Goal: Information Seeking & Learning: Learn about a topic

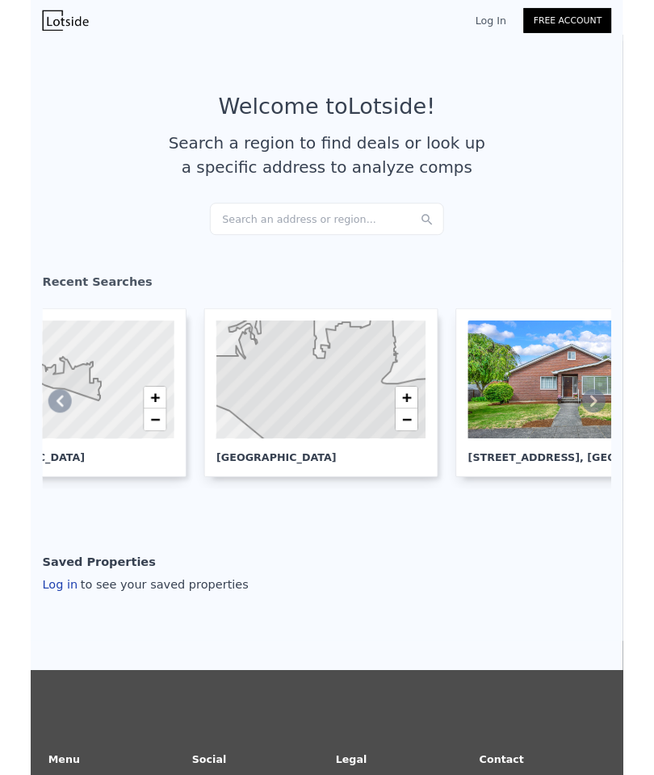
scroll to position [0, 99]
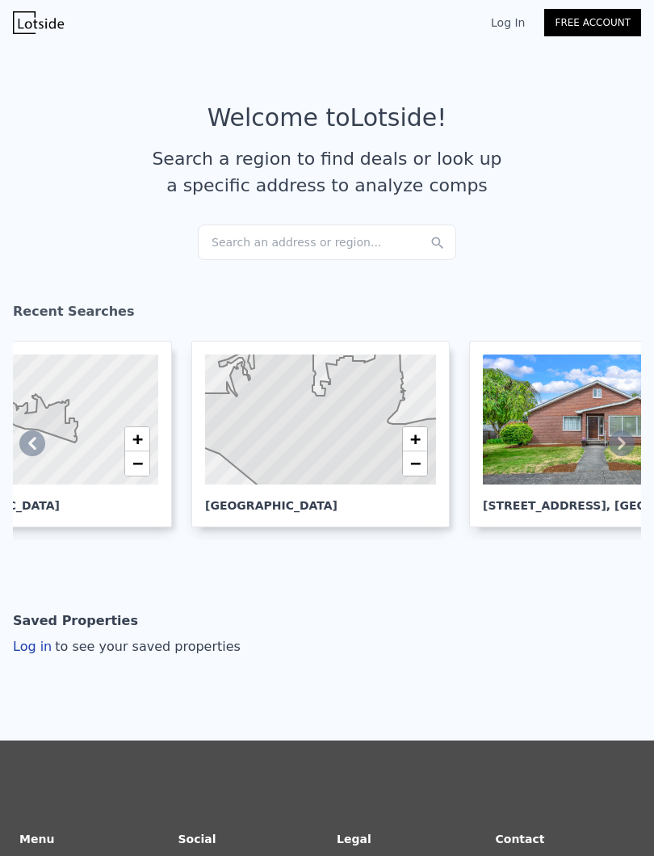
click at [509, 16] on link "Log In" at bounding box center [507, 23] width 73 height 16
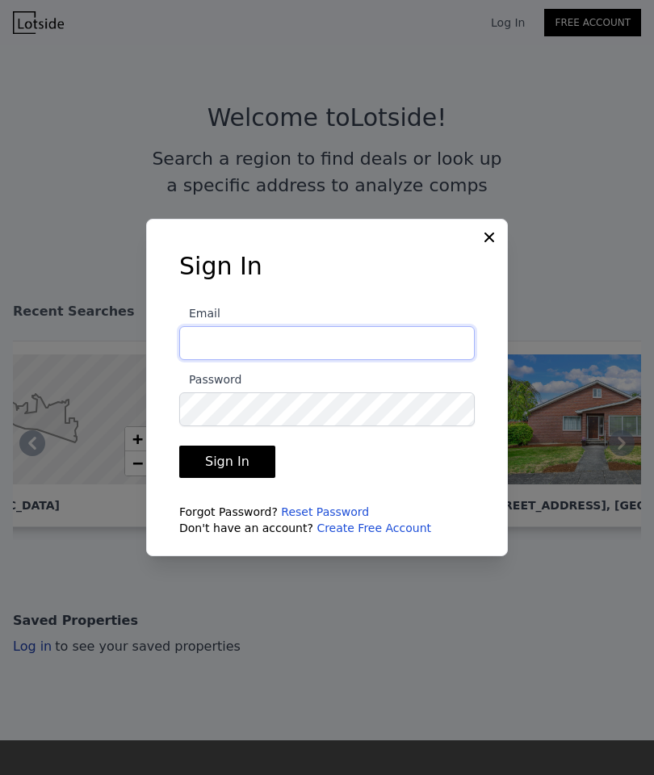
type input "Byron.grier22@gmail.com"
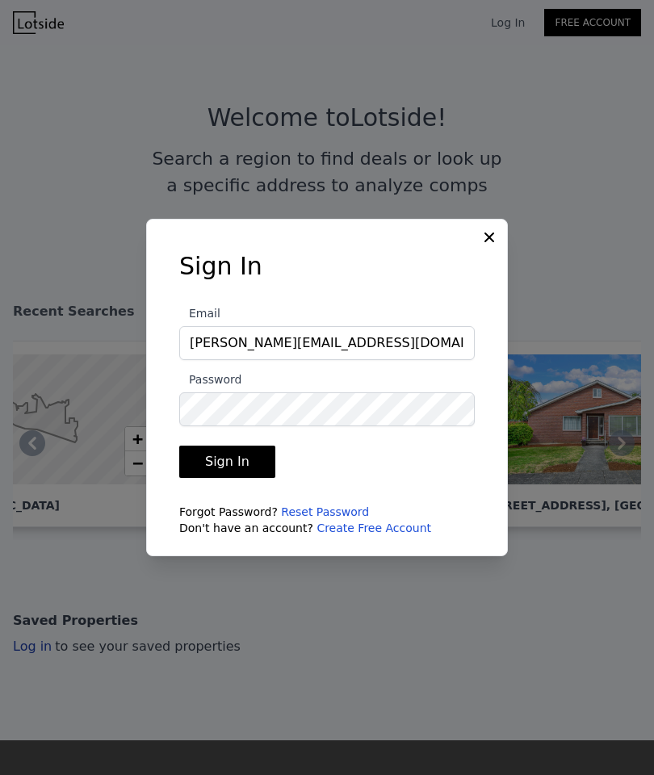
click at [236, 478] on button "Sign In" at bounding box center [227, 462] width 96 height 32
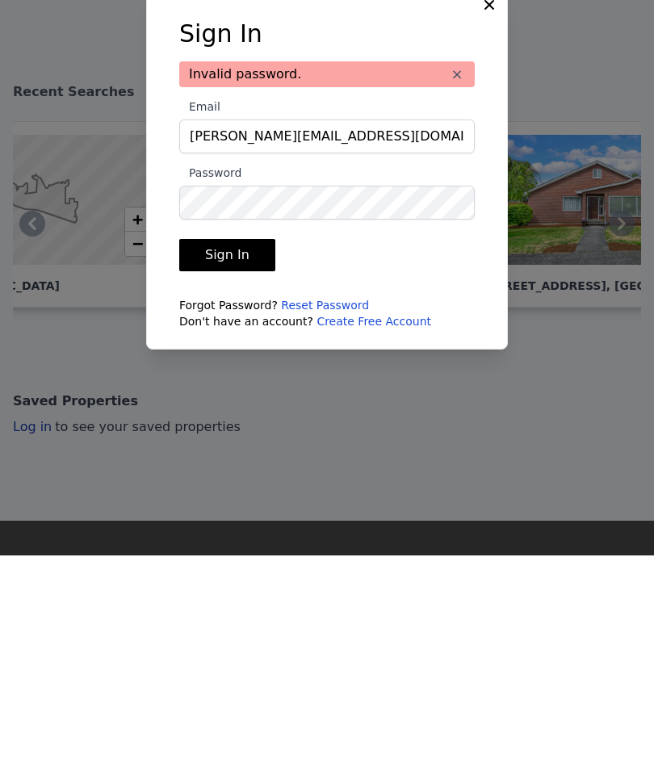
click at [208, 459] on button "Sign In" at bounding box center [227, 475] width 96 height 32
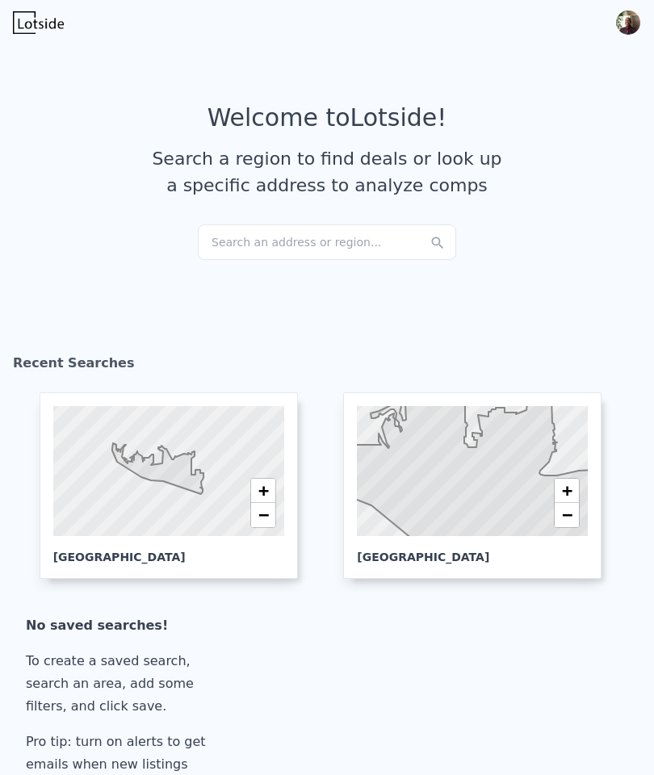
scroll to position [0, 0]
click at [153, 481] on icon at bounding box center [157, 468] width 91 height 51
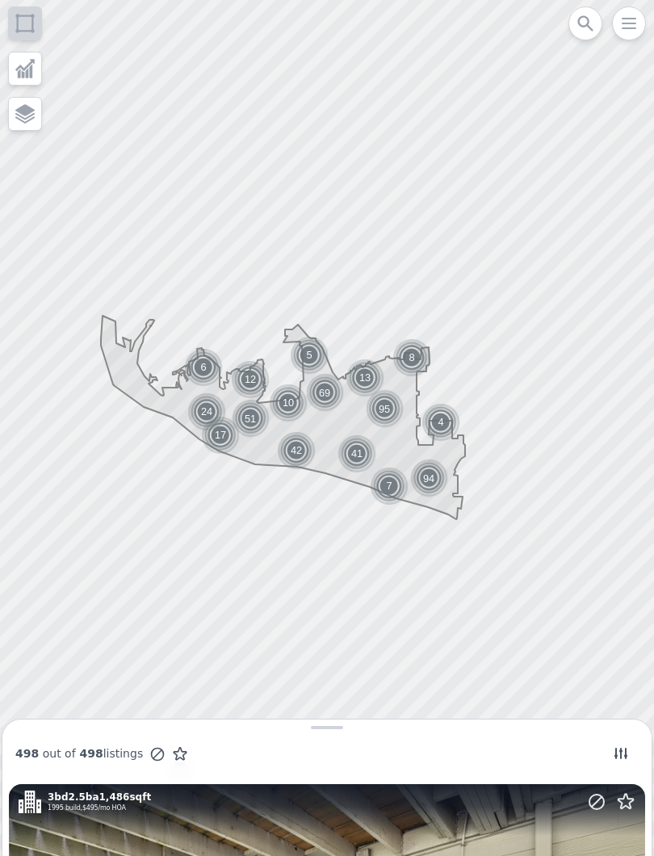
click at [195, 366] on img at bounding box center [204, 367] width 40 height 39
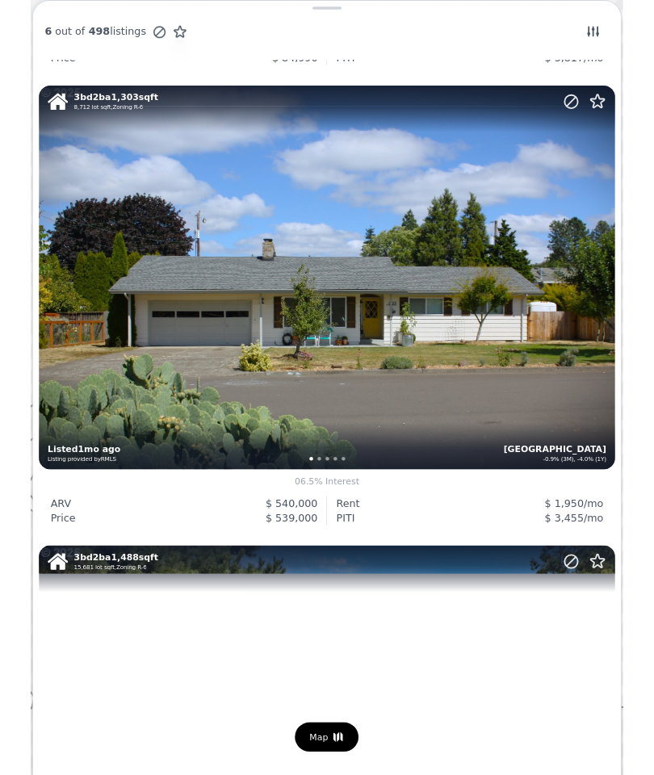
scroll to position [965, 0]
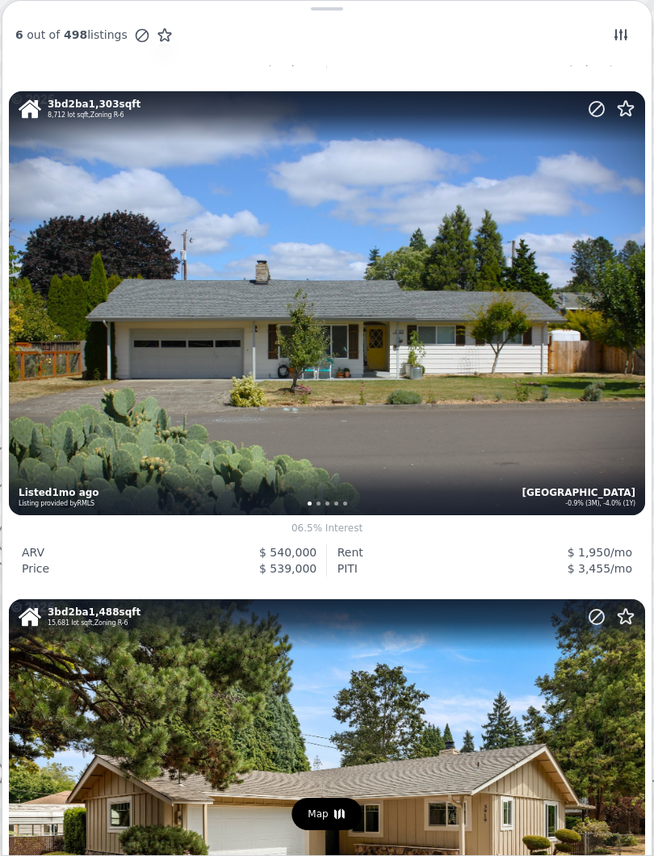
click at [166, 434] on div "3 bd 2 ba 1,303 sqft 8,712 lot sqft , Zoning R-6 Vancouver Northwest -0.9% (3M)…" at bounding box center [327, 303] width 636 height 424
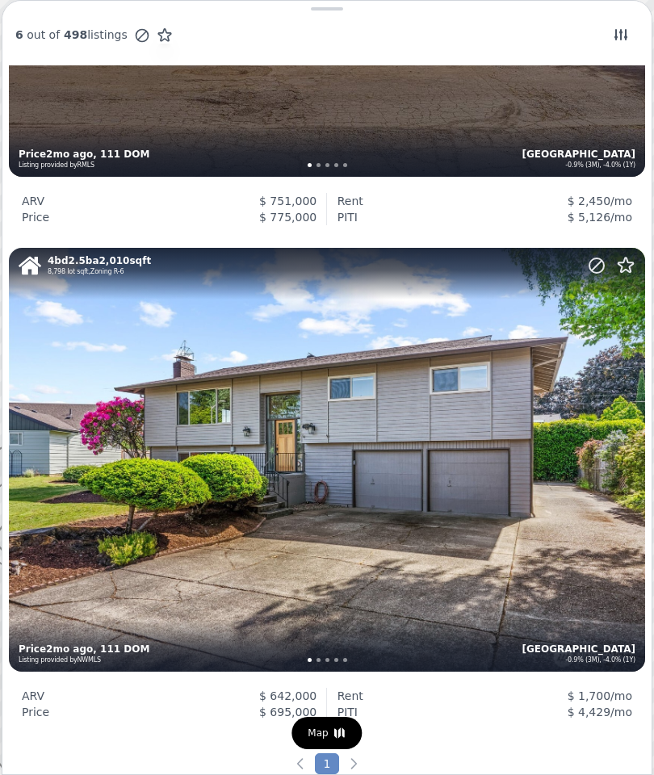
scroll to position [2308, 0]
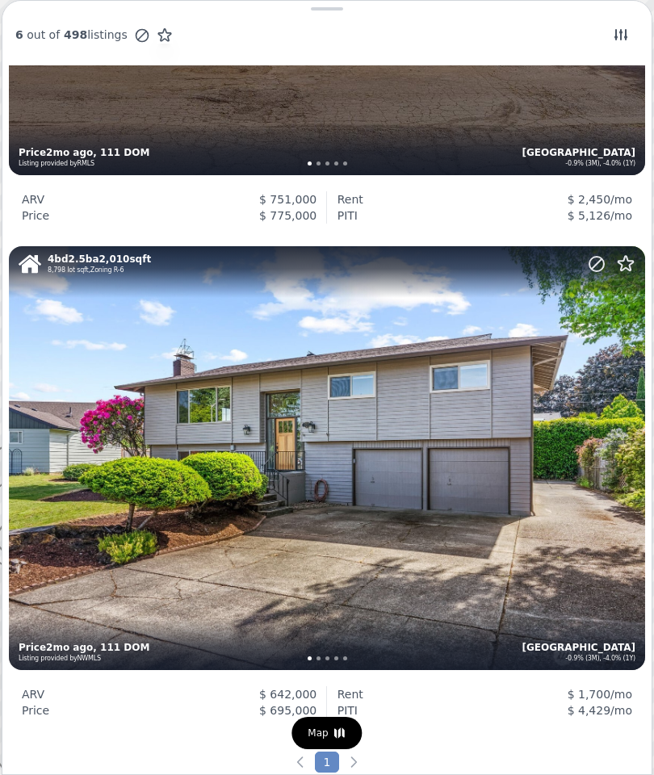
click at [225, 557] on div "4 bd 2.5 ba 2,010 sqft 8,798 lot sqft , Zoning R-6 Vancouver Northwest -0.9% (3…" at bounding box center [327, 458] width 636 height 424
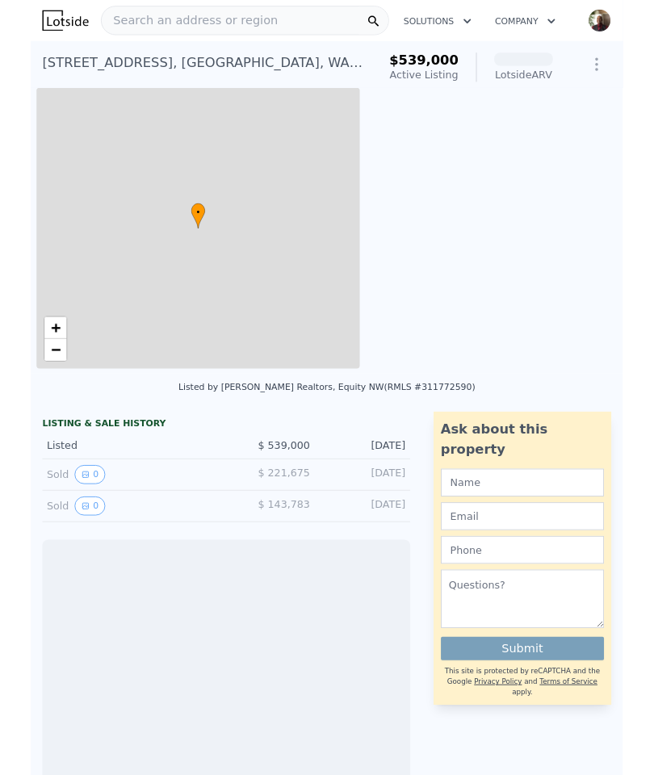
scroll to position [0, 6]
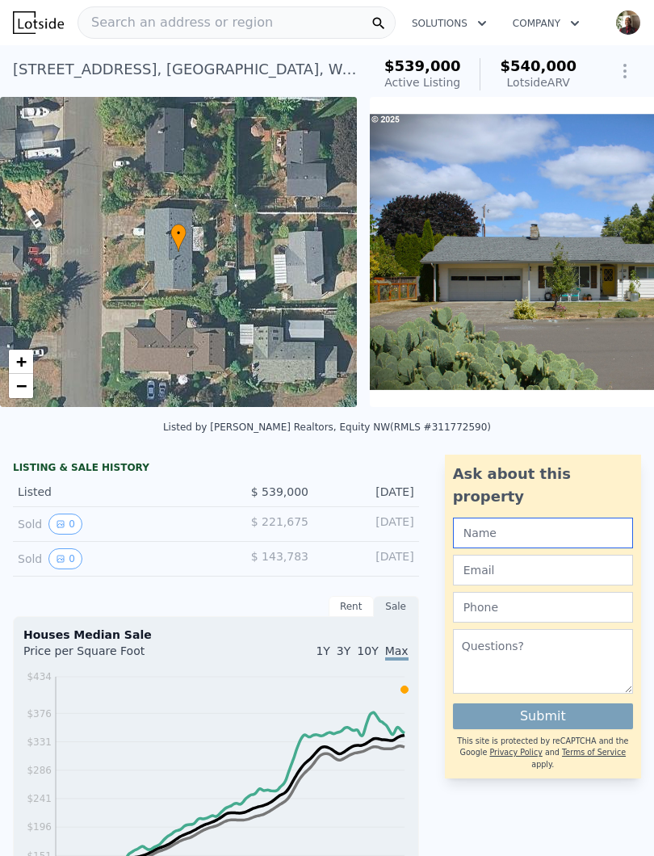
click at [494, 517] on input "text" at bounding box center [543, 532] width 180 height 31
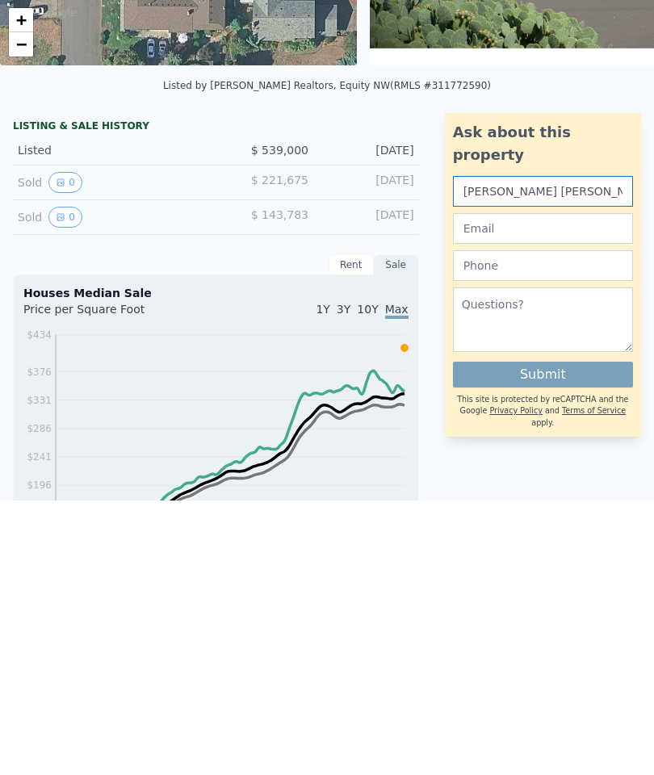
scroll to position [110, 0]
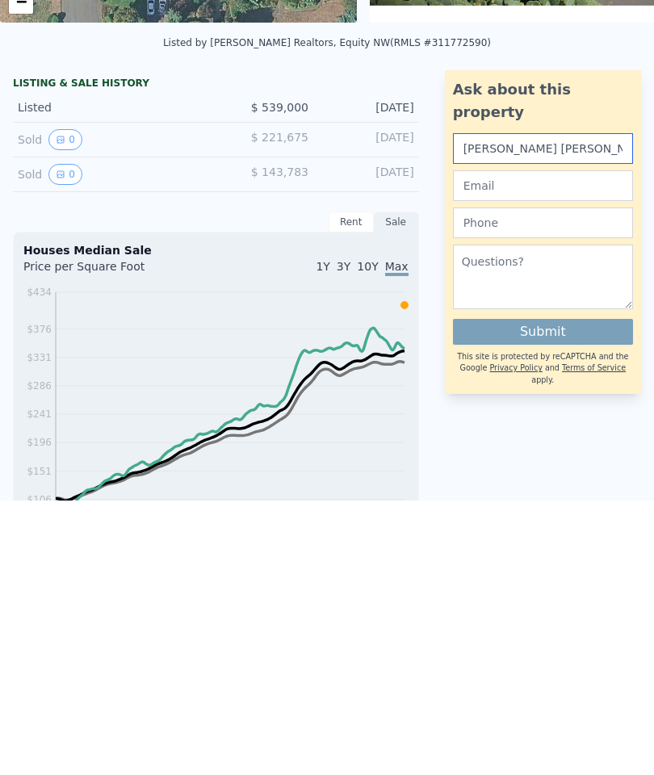
type input "Byron Lee Grier"
click at [475, 445] on input "email" at bounding box center [543, 460] width 180 height 31
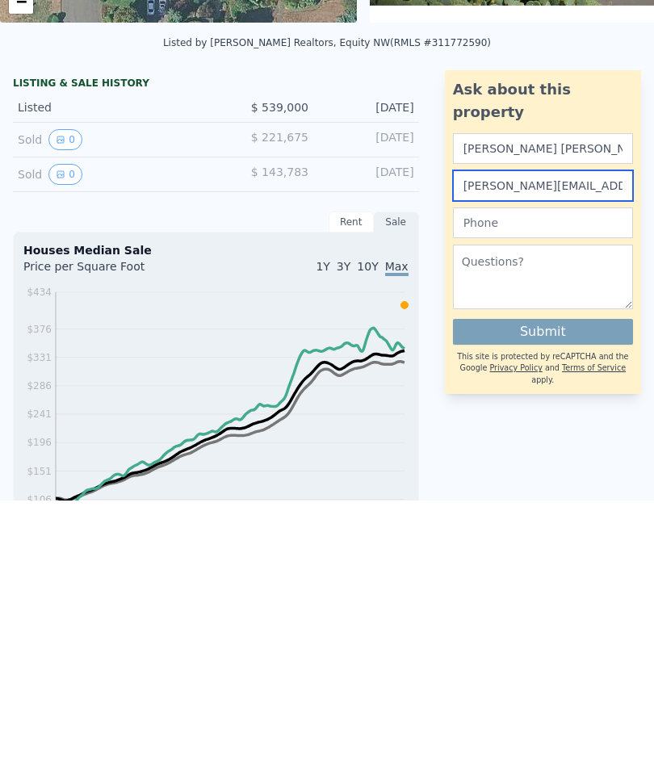
type input "byron.grier4@icloud.com"
click at [486, 482] on input "text" at bounding box center [543, 497] width 180 height 31
type input "2532131766"
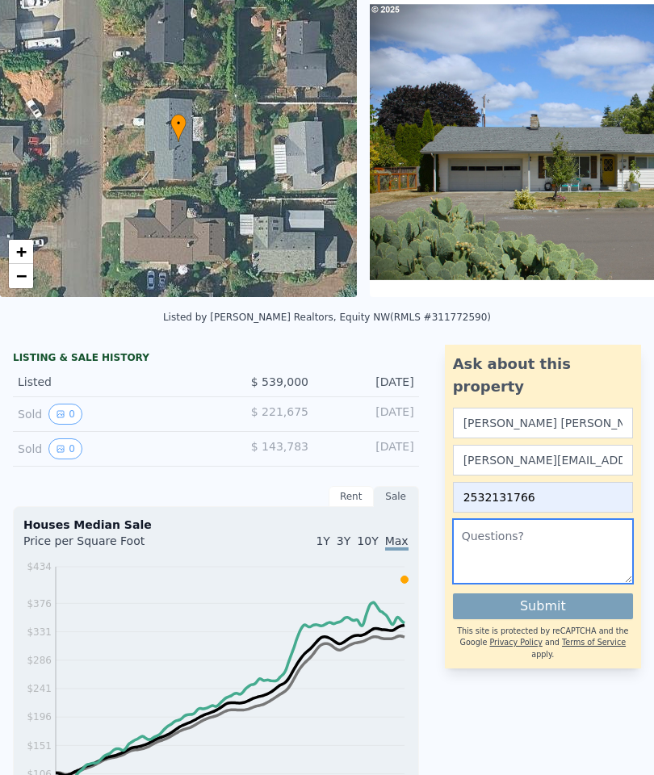
click at [487, 519] on textarea at bounding box center [543, 551] width 180 height 65
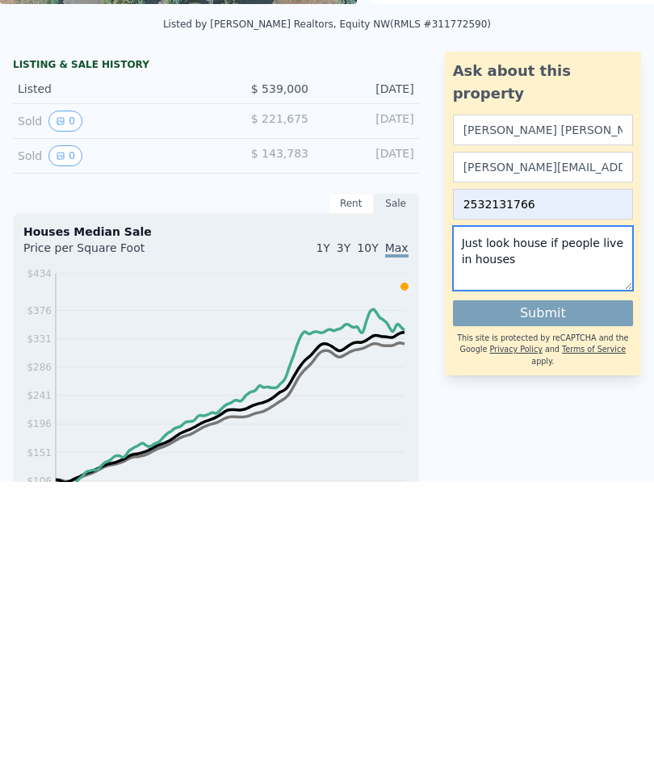
type textarea "Just look house if people live in houses"
click at [509, 593] on button "Submit" at bounding box center [543, 606] width 180 height 26
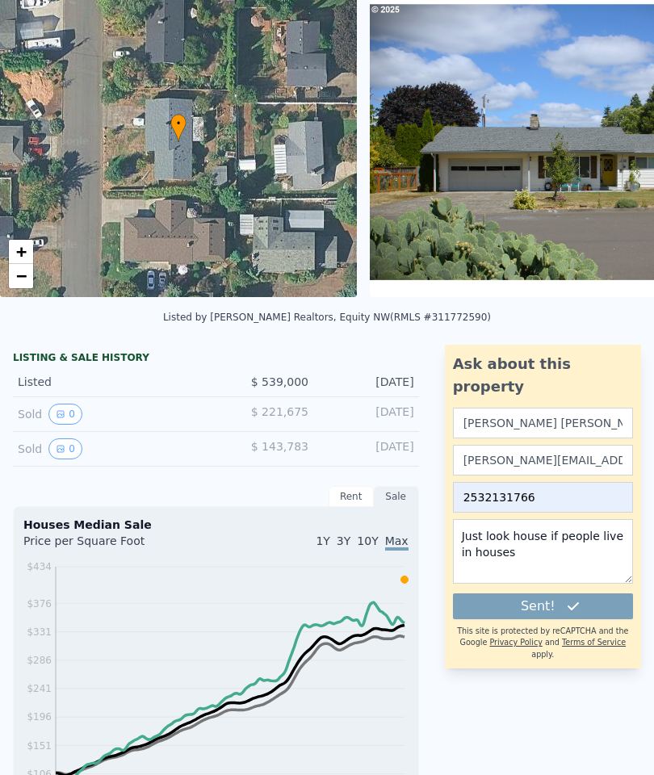
click at [462, 159] on img at bounding box center [576, 142] width 413 height 310
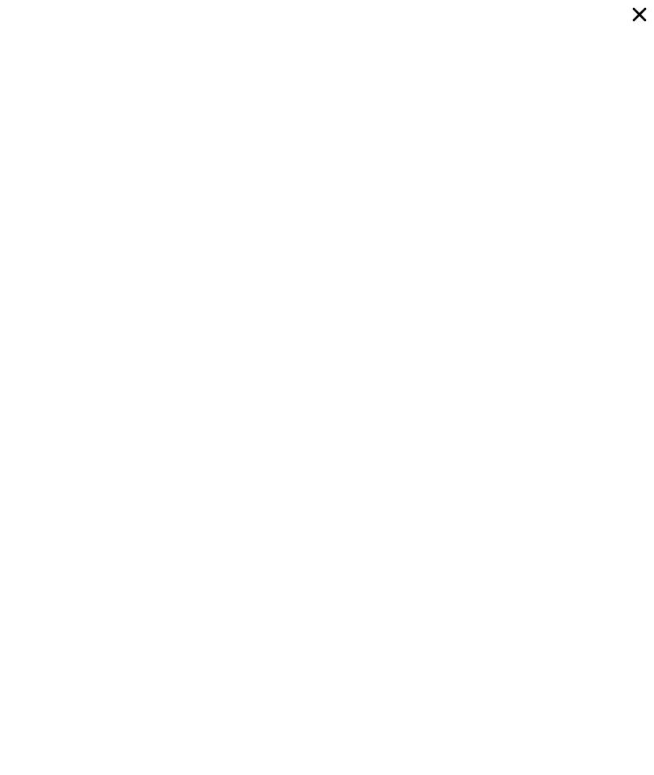
scroll to position [3680, 0]
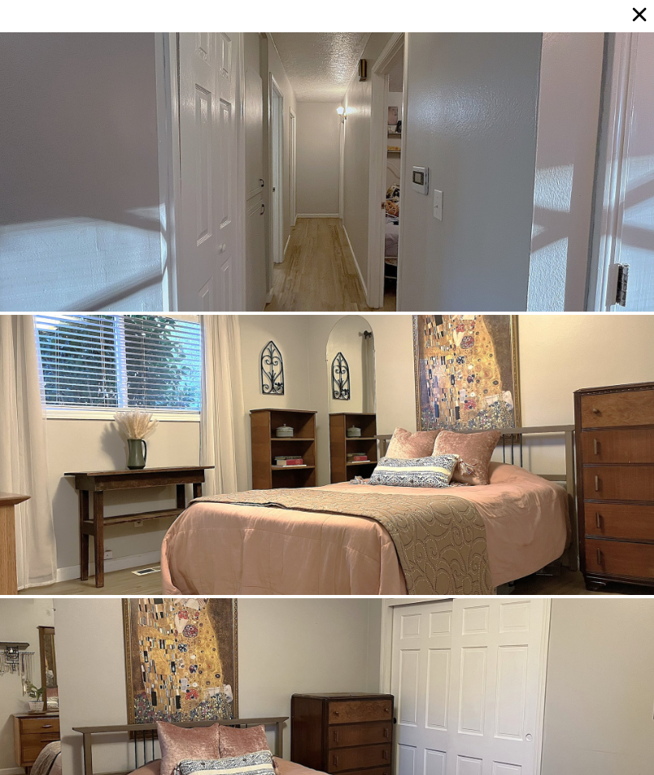
click at [640, 15] on icon at bounding box center [640, 15] width 14 height 14
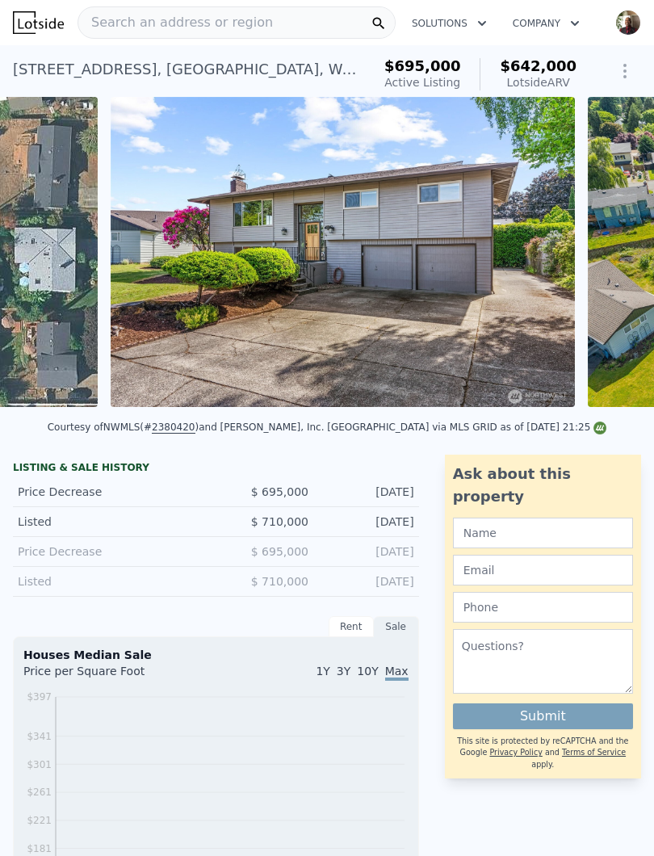
scroll to position [0, 369]
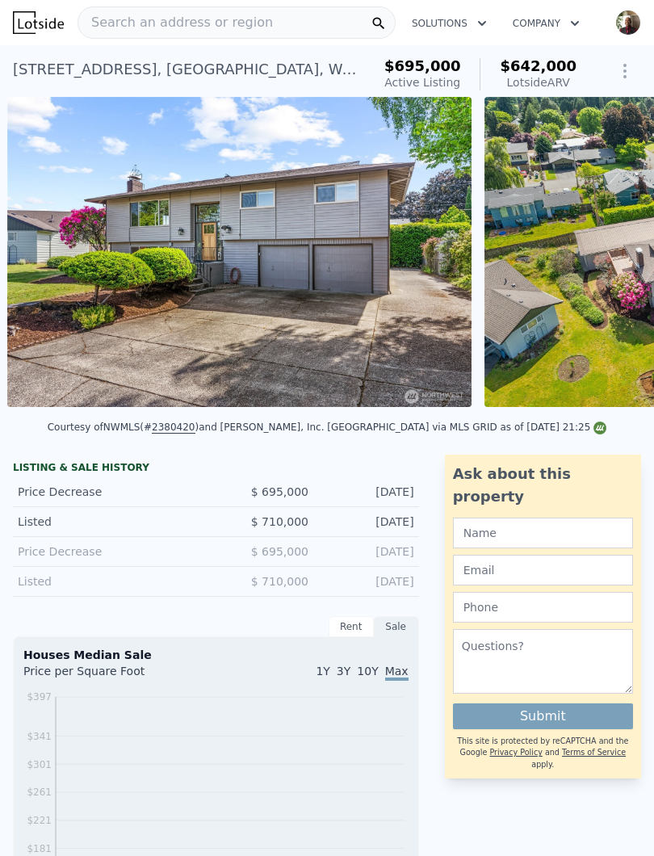
click at [247, 324] on img at bounding box center [239, 252] width 464 height 310
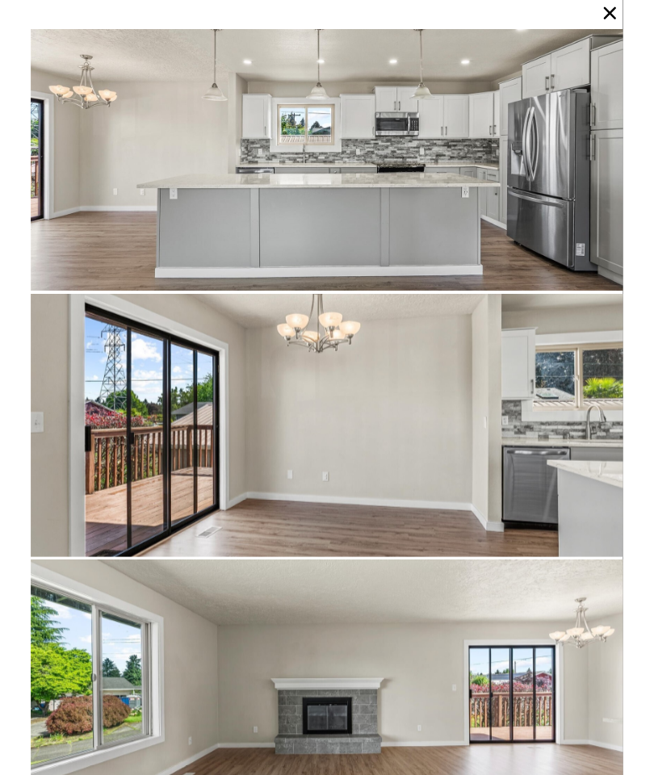
scroll to position [1763, 0]
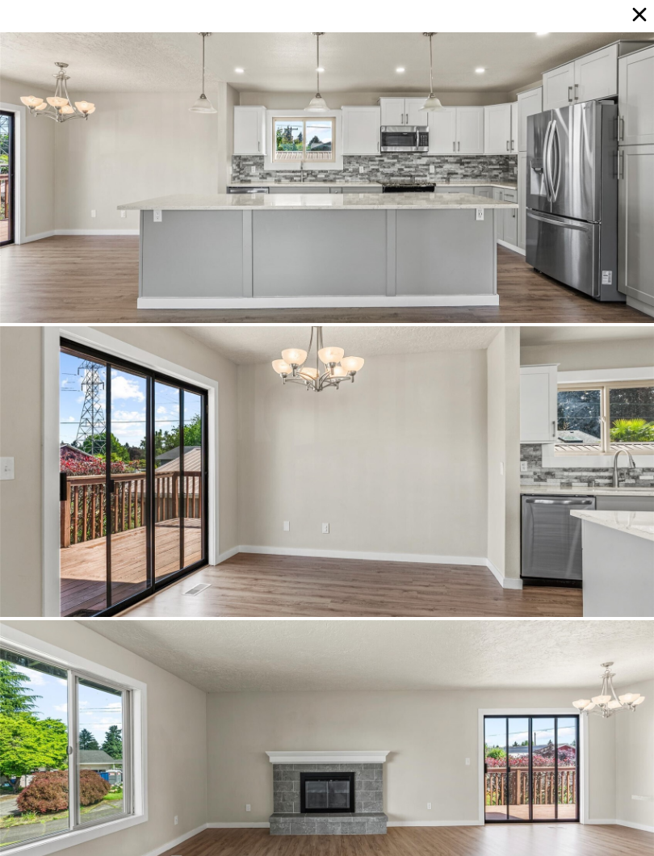
click at [650, 4] on icon at bounding box center [639, 14] width 23 height 23
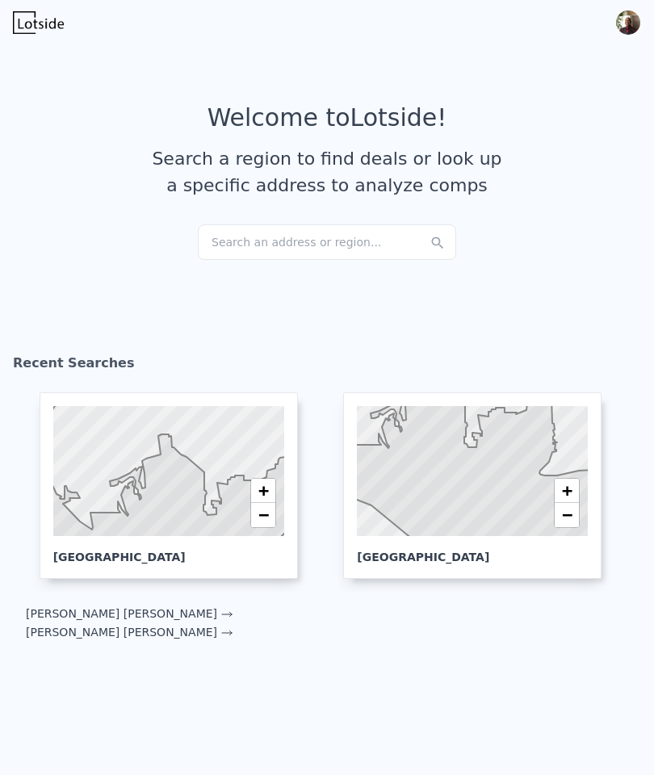
click at [432, 477] on icon at bounding box center [472, 472] width 280 height 160
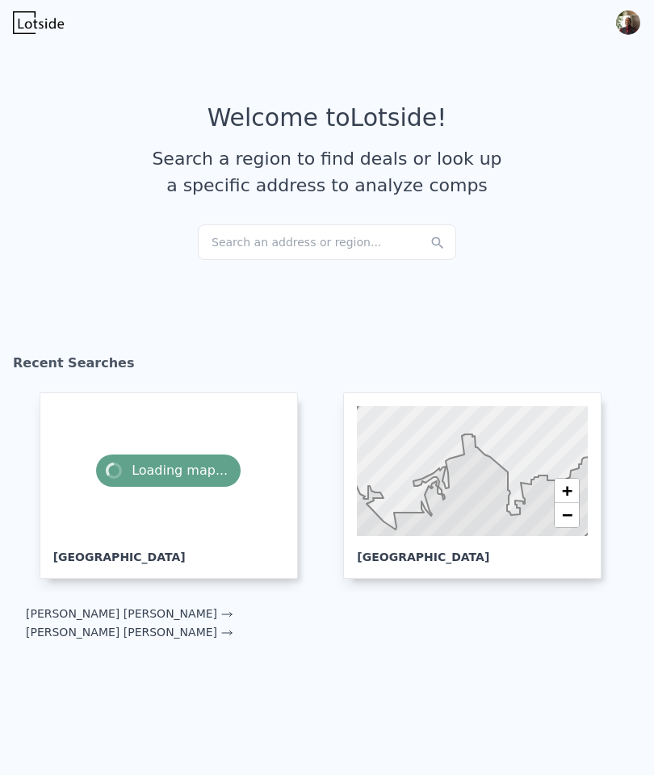
click at [144, 488] on div "Loading map..." at bounding box center [168, 471] width 231 height 130
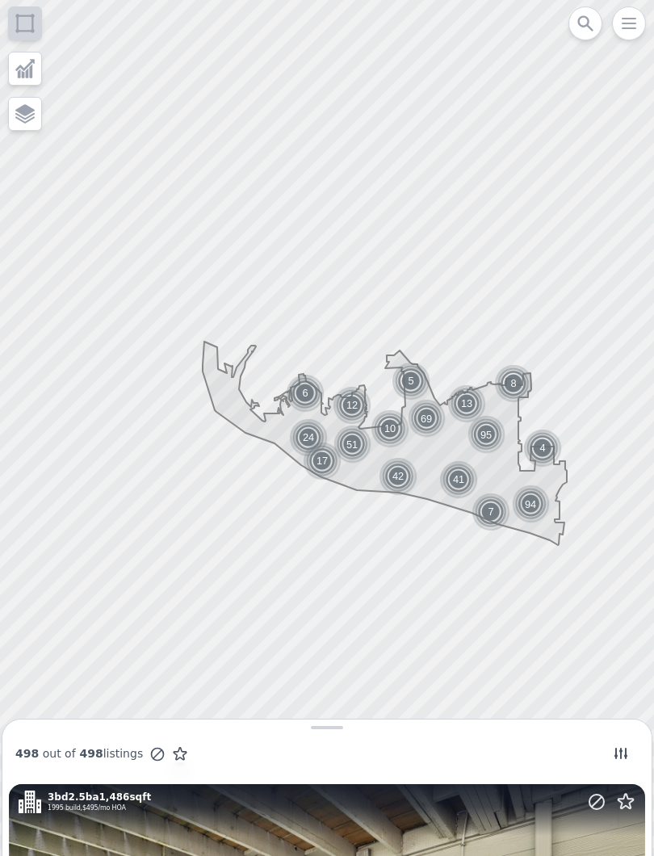
click at [343, 396] on img at bounding box center [353, 405] width 40 height 39
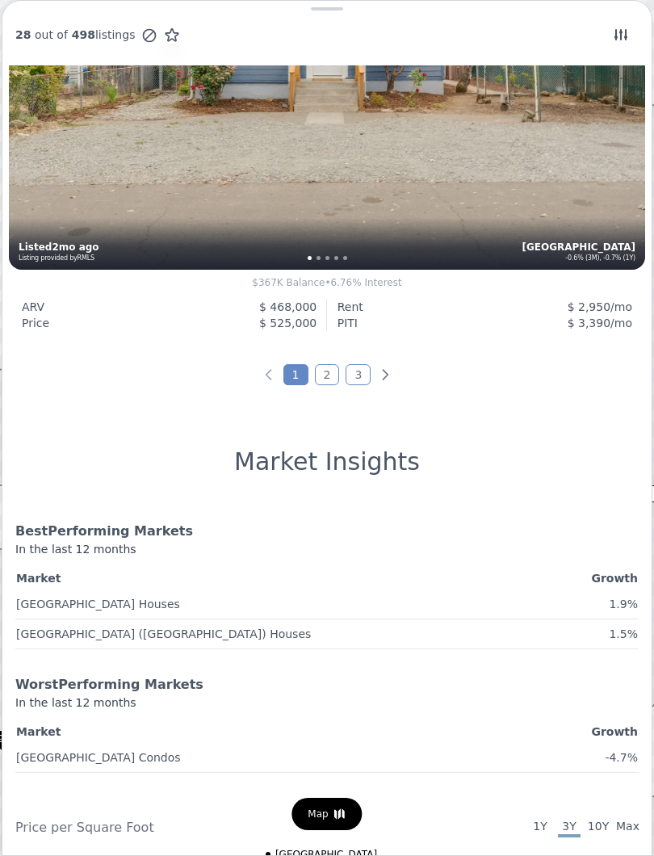
scroll to position [5692, 0]
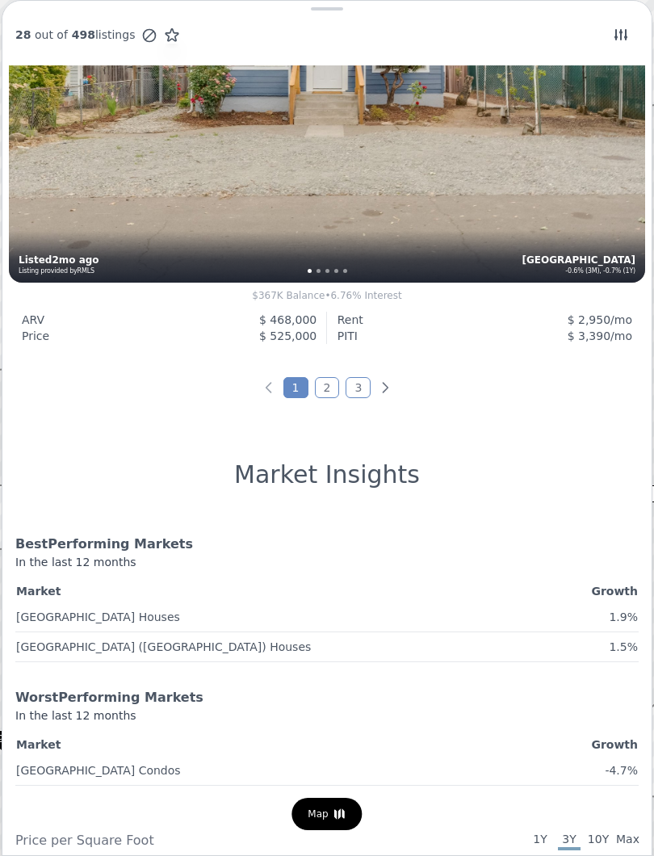
click at [325, 392] on link "2" at bounding box center [327, 387] width 25 height 21
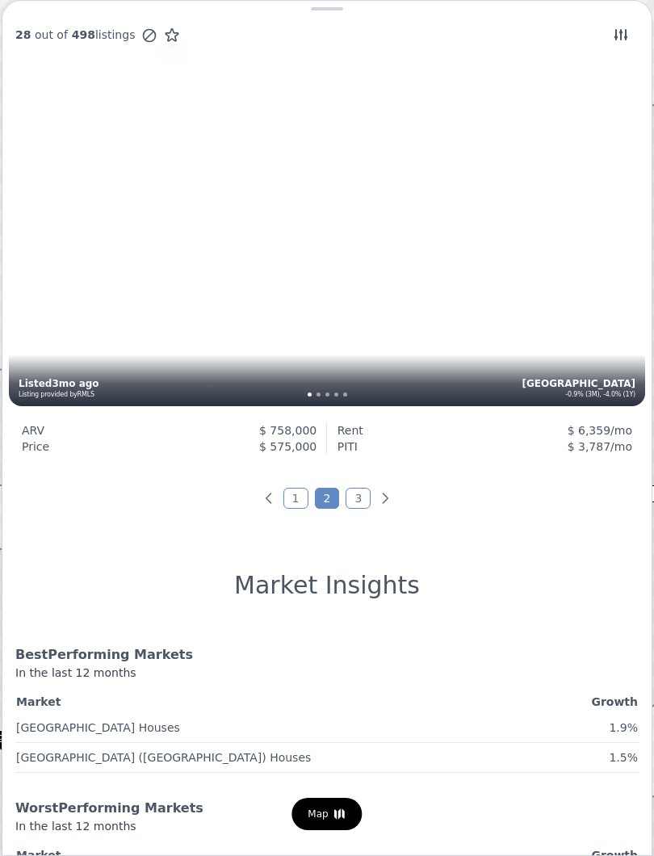
scroll to position [5596, 0]
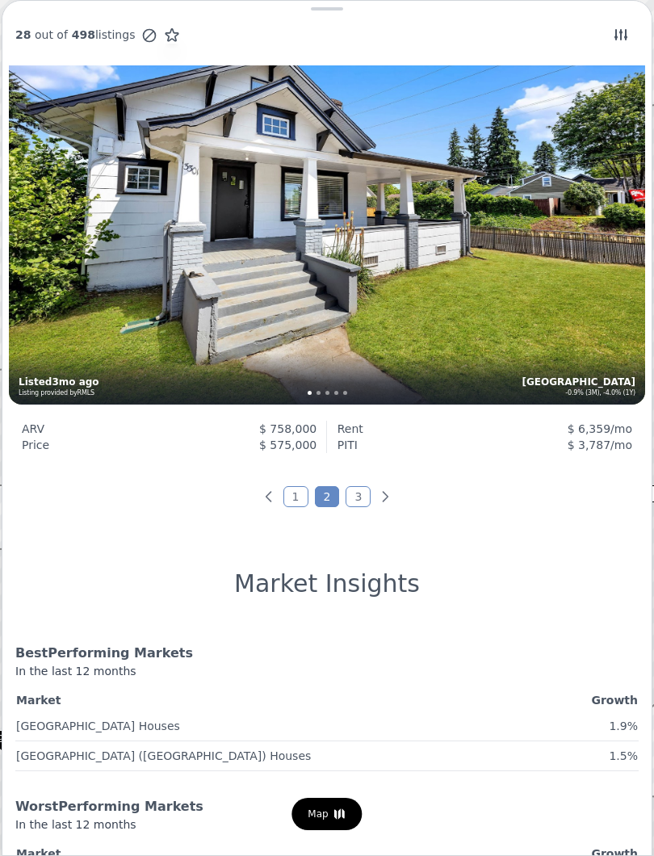
click at [353, 502] on link "3" at bounding box center [358, 496] width 25 height 21
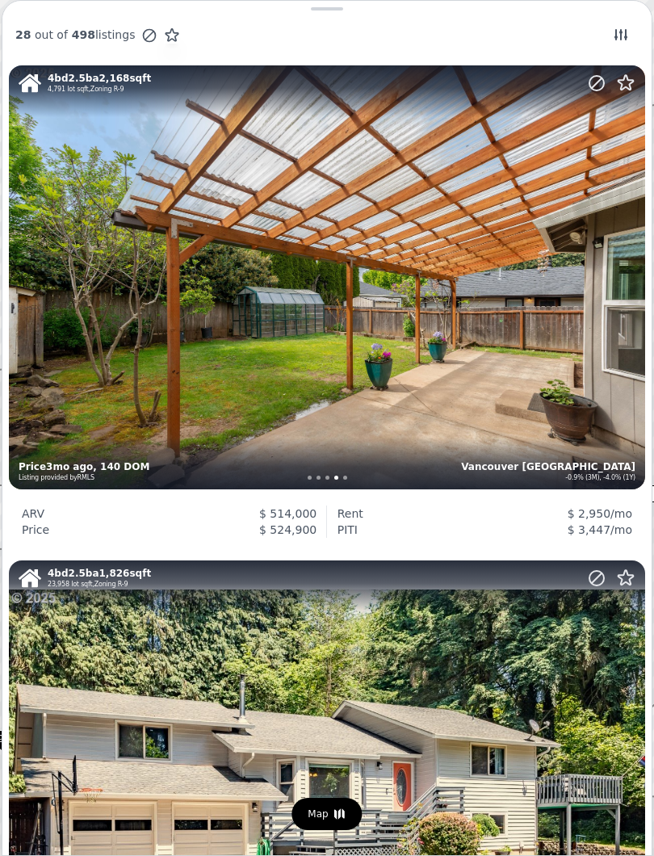
click at [469, 63] on div "28 out of 498 listings" at bounding box center [326, 41] width 649 height 48
click at [27, 29] on span "28" at bounding box center [22, 34] width 15 height 13
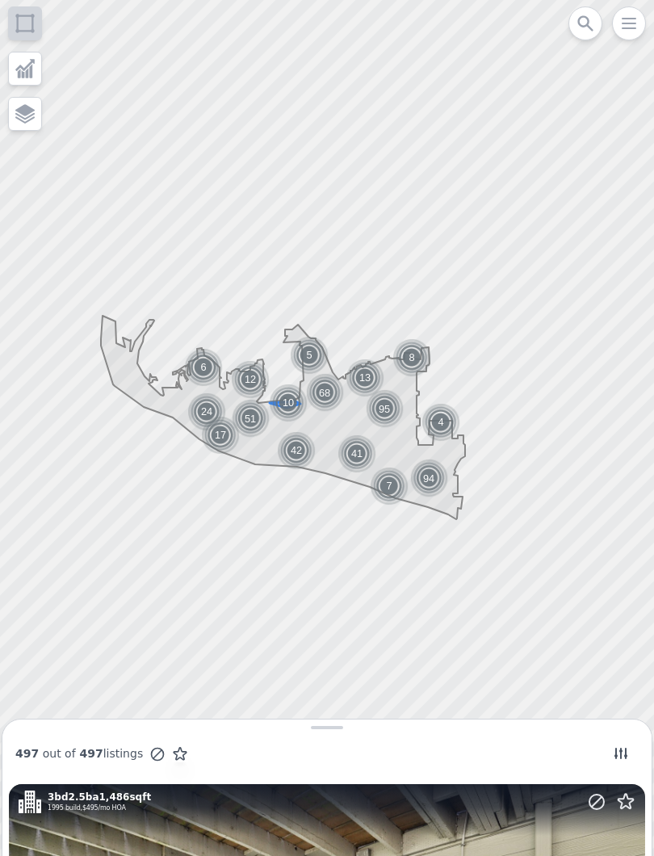
click at [281, 405] on img at bounding box center [289, 402] width 40 height 39
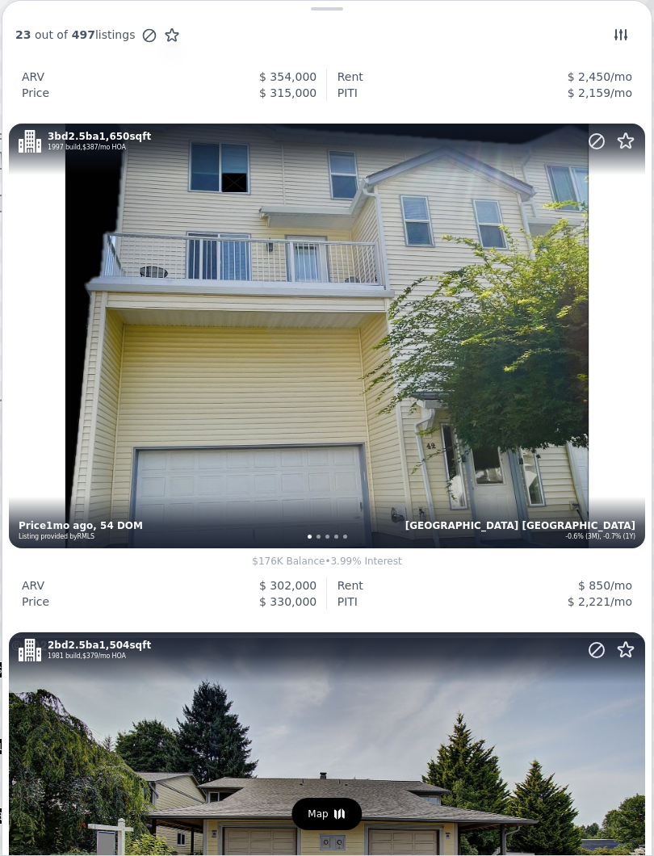
scroll to position [5062, 0]
